Goal: Transaction & Acquisition: Purchase product/service

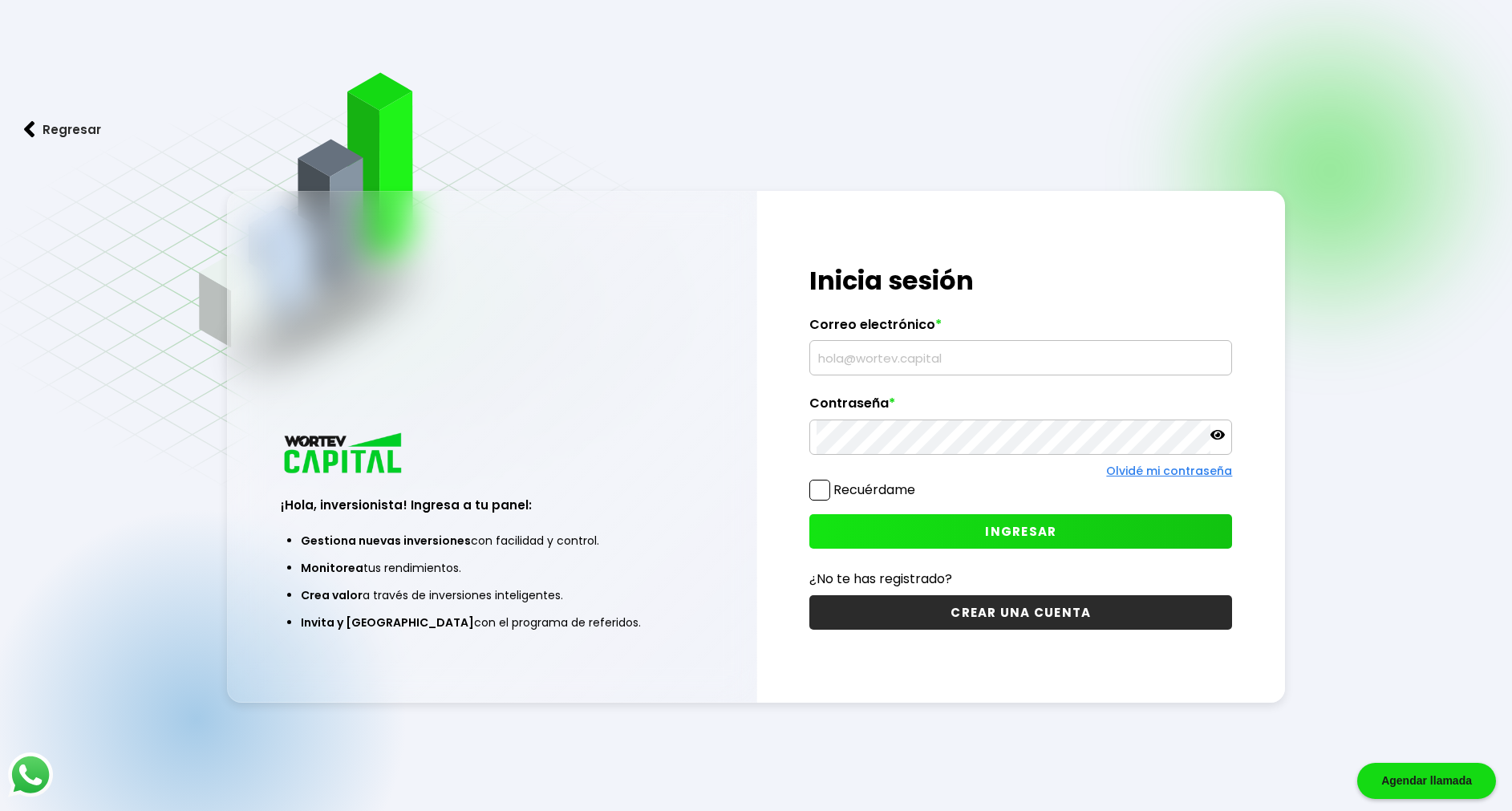
click at [872, 355] on input "text" at bounding box center [1020, 358] width 408 height 34
type input "[EMAIL_ADDRESS][DOMAIN_NAME]"
click at [1022, 522] on button "INGRESAR" at bounding box center [1021, 530] width 423 height 35
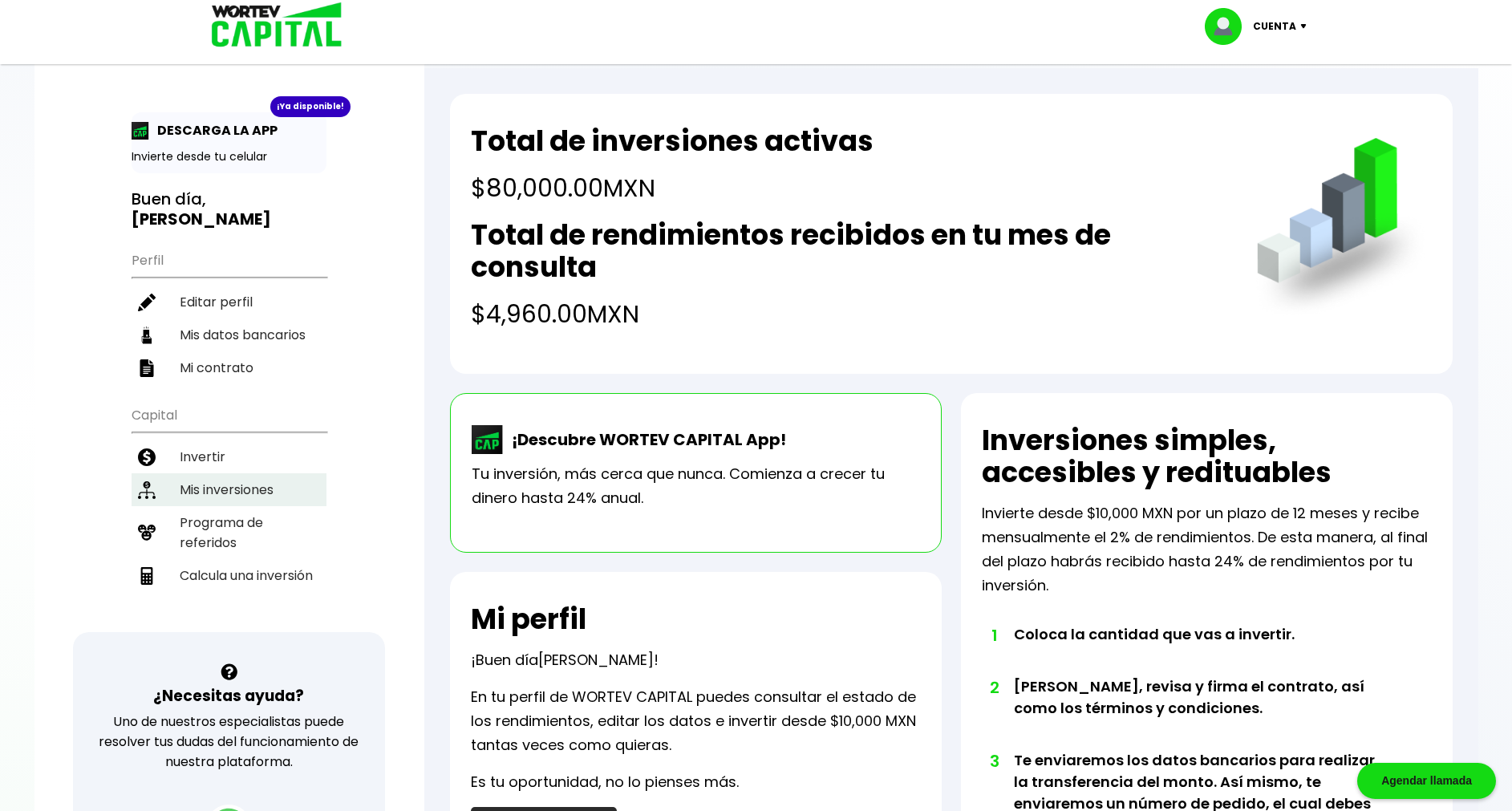
click at [210, 473] on li "Mis inversiones" at bounding box center [228, 489] width 195 height 33
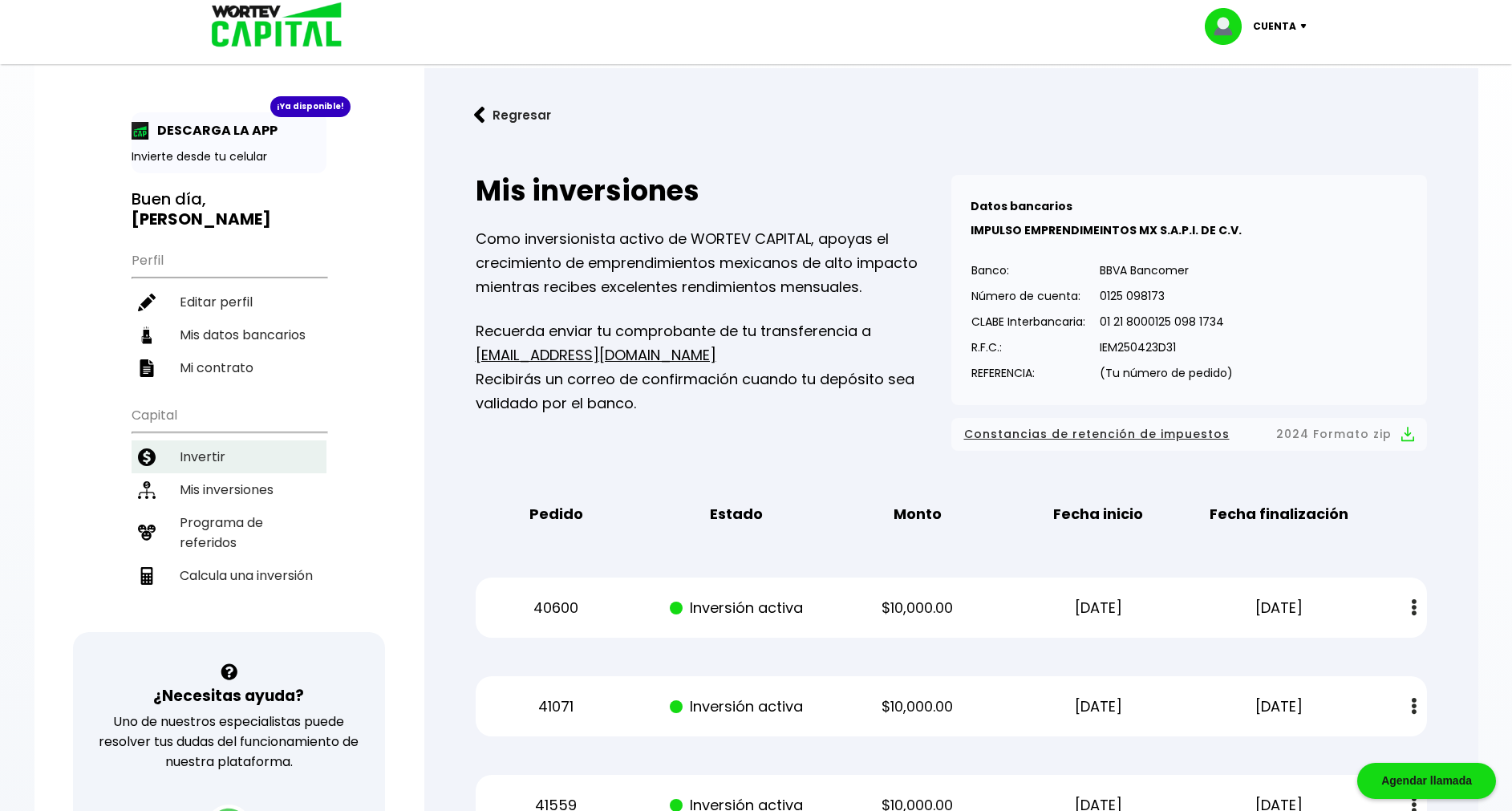
click at [215, 441] on li "Invertir" at bounding box center [228, 456] width 195 height 33
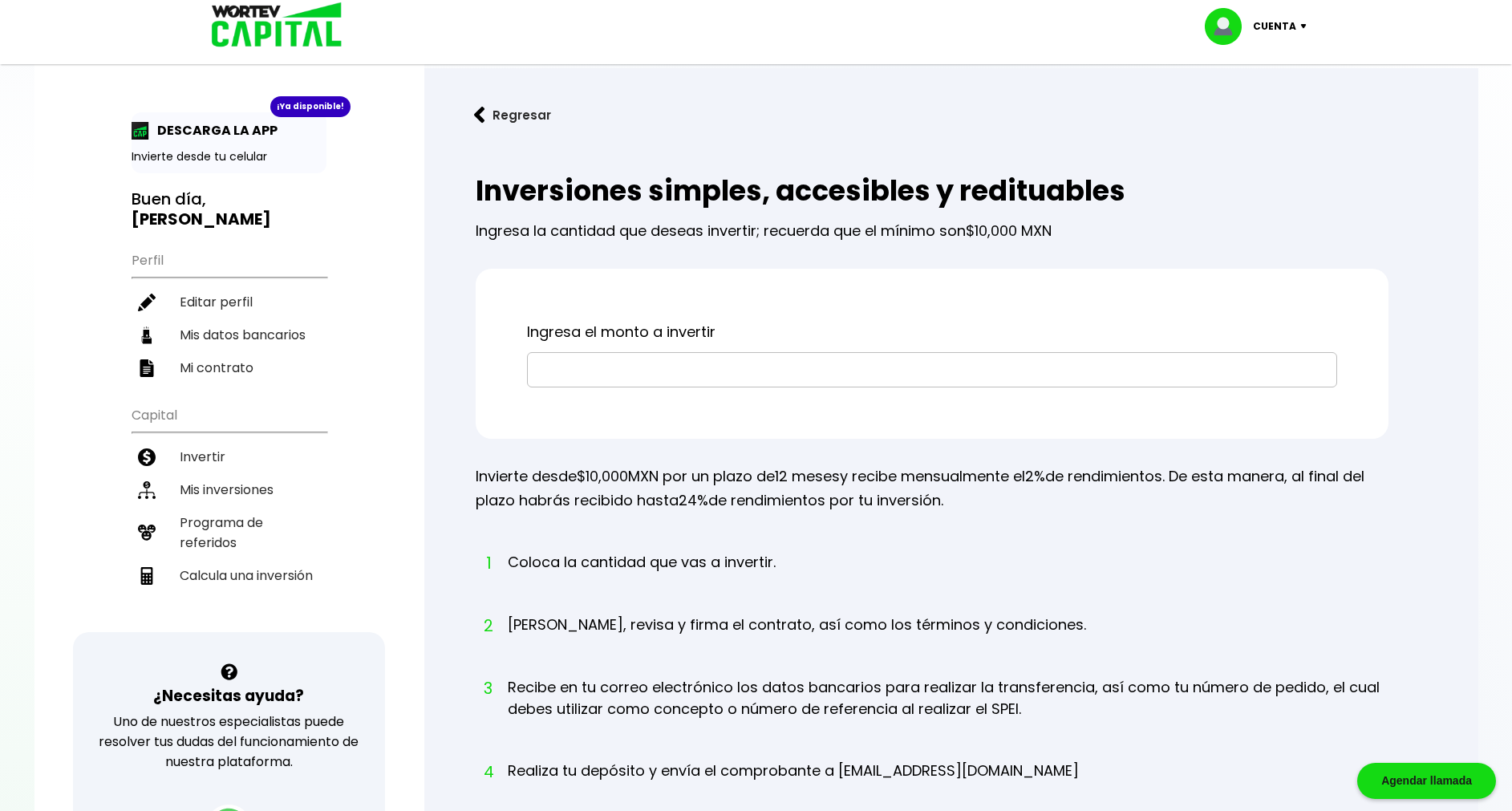
click at [835, 374] on input "text" at bounding box center [932, 369] width 796 height 34
type input "$10,000"
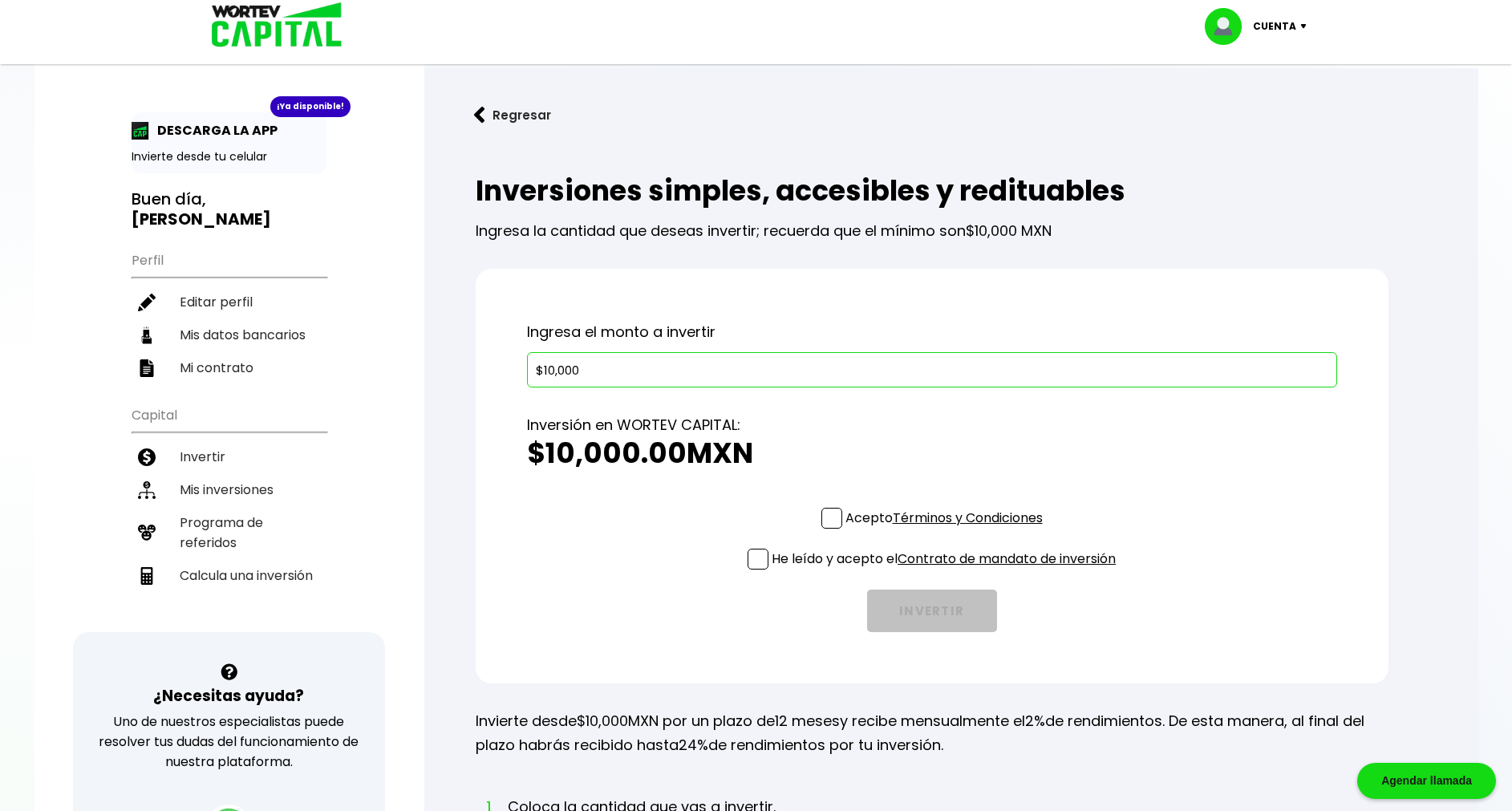
click at [946, 515] on link "Términos y Condiciones" at bounding box center [967, 518] width 150 height 19
click at [939, 560] on link "Contrato de mandato de inversión" at bounding box center [1006, 558] width 218 height 19
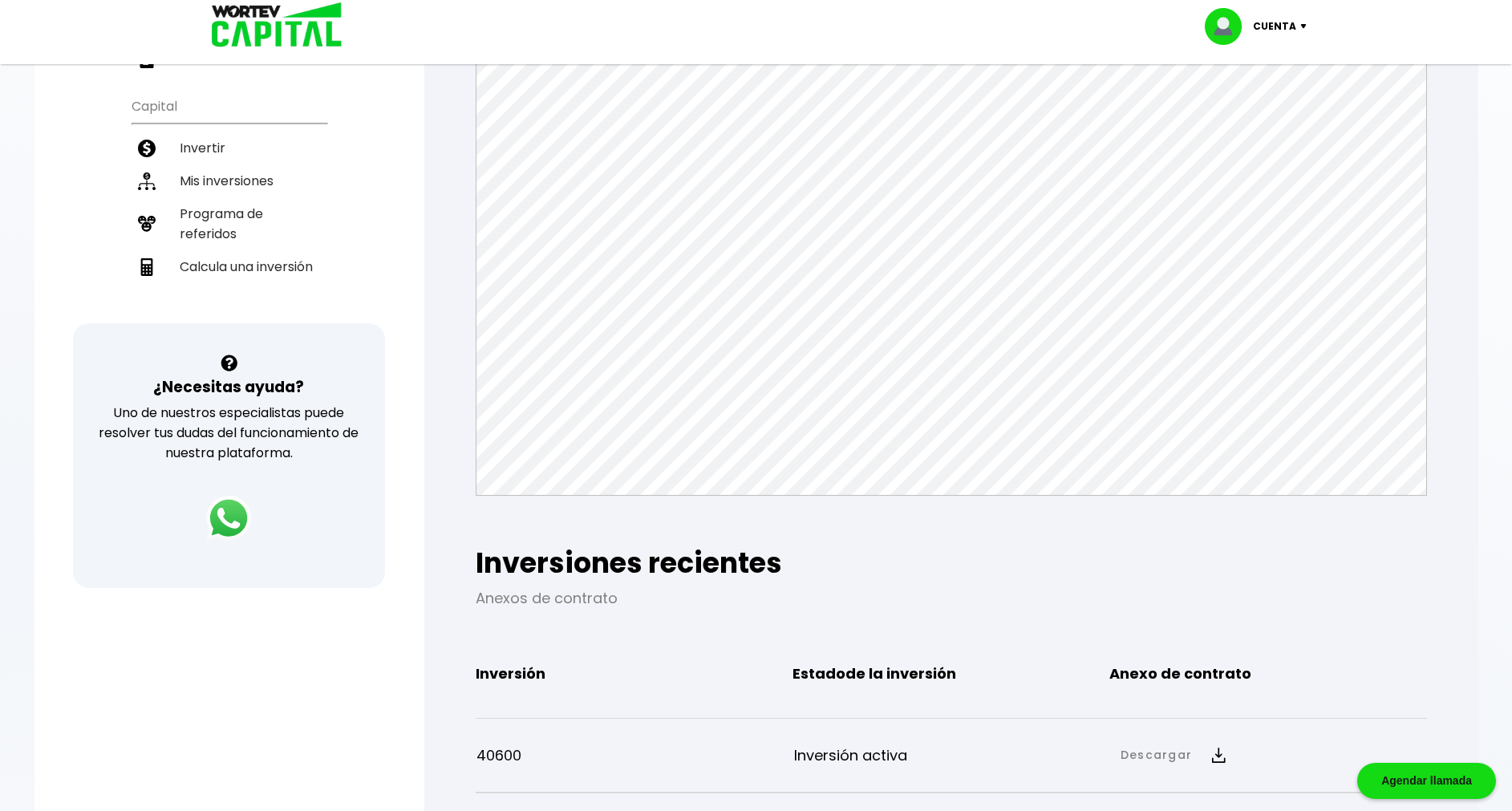
scroll to position [361, 0]
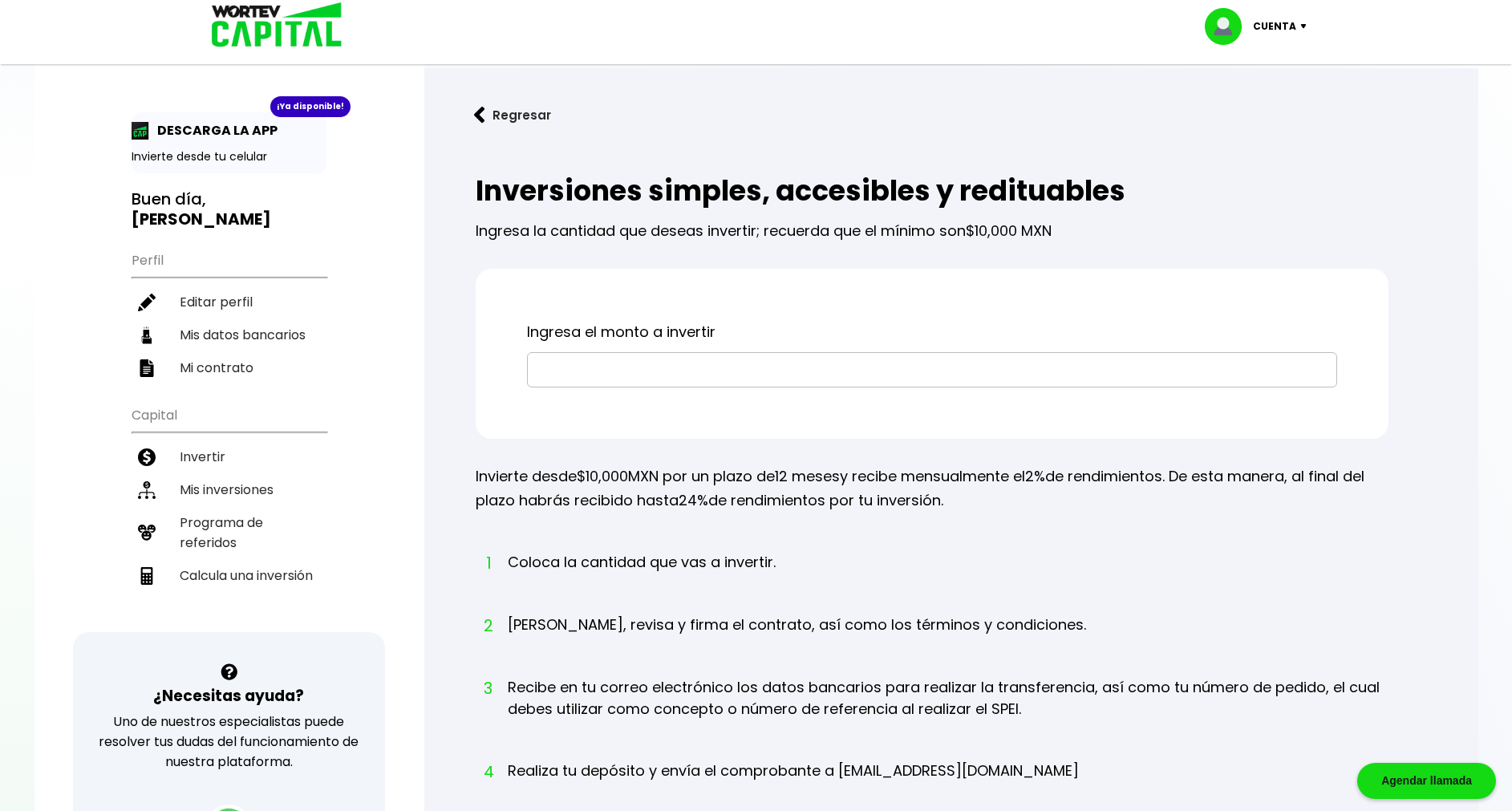
click at [654, 376] on input "text" at bounding box center [932, 369] width 796 height 34
type input "$10,000"
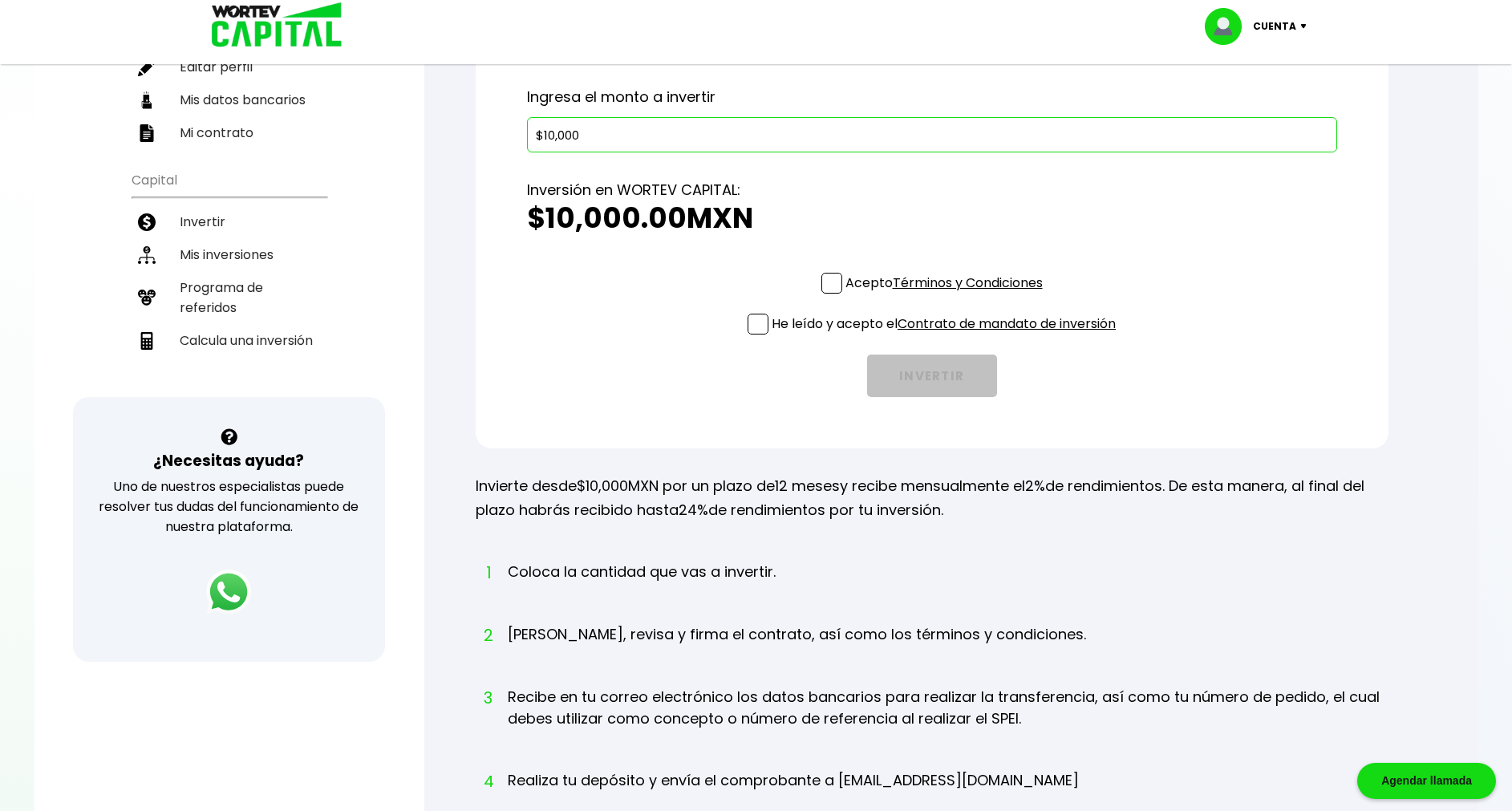
scroll to position [241, 0]
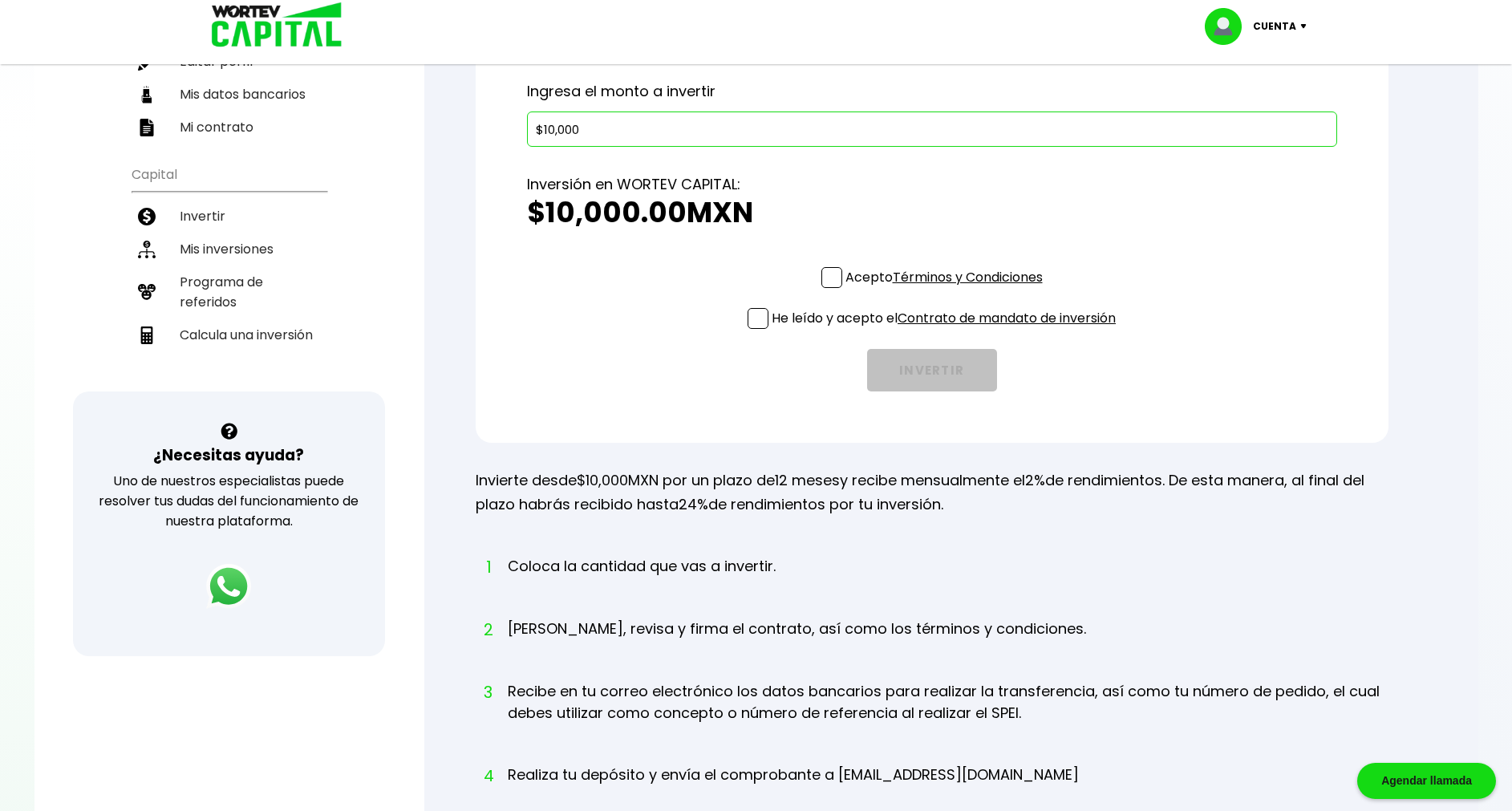
click at [837, 274] on span at bounding box center [831, 277] width 21 height 21
click at [948, 289] on input "Acepto Términos y Condiciones" at bounding box center [948, 289] width 0 height 0
click at [762, 319] on span at bounding box center [758, 318] width 21 height 21
click at [948, 330] on input "He leído y acepto el Contrato de mandato de inversión" at bounding box center [948, 330] width 0 height 0
click at [936, 367] on button "INVERTIR" at bounding box center [933, 369] width 130 height 42
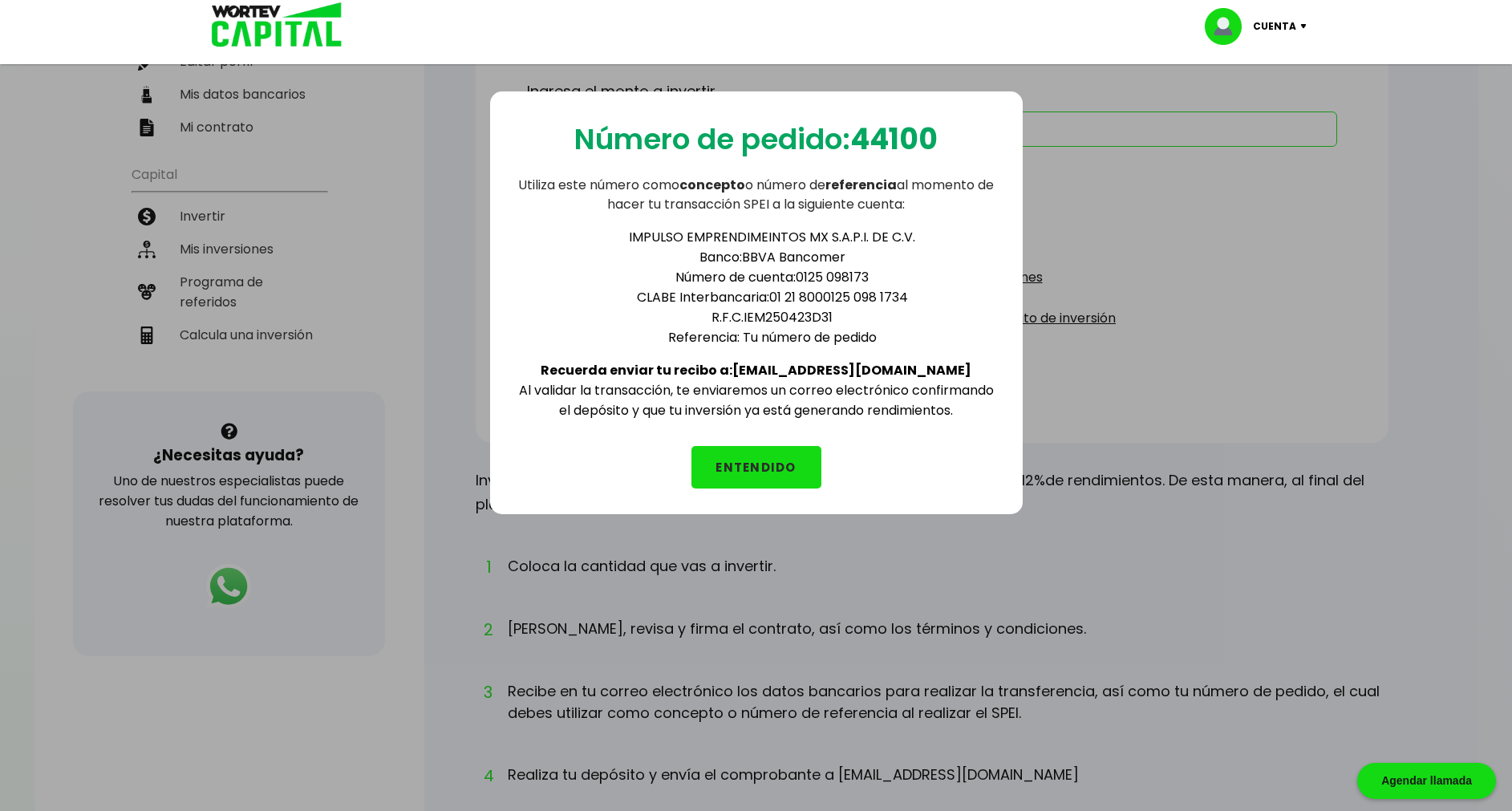
click at [777, 454] on button "ENTENDIDO" at bounding box center [757, 466] width 130 height 42
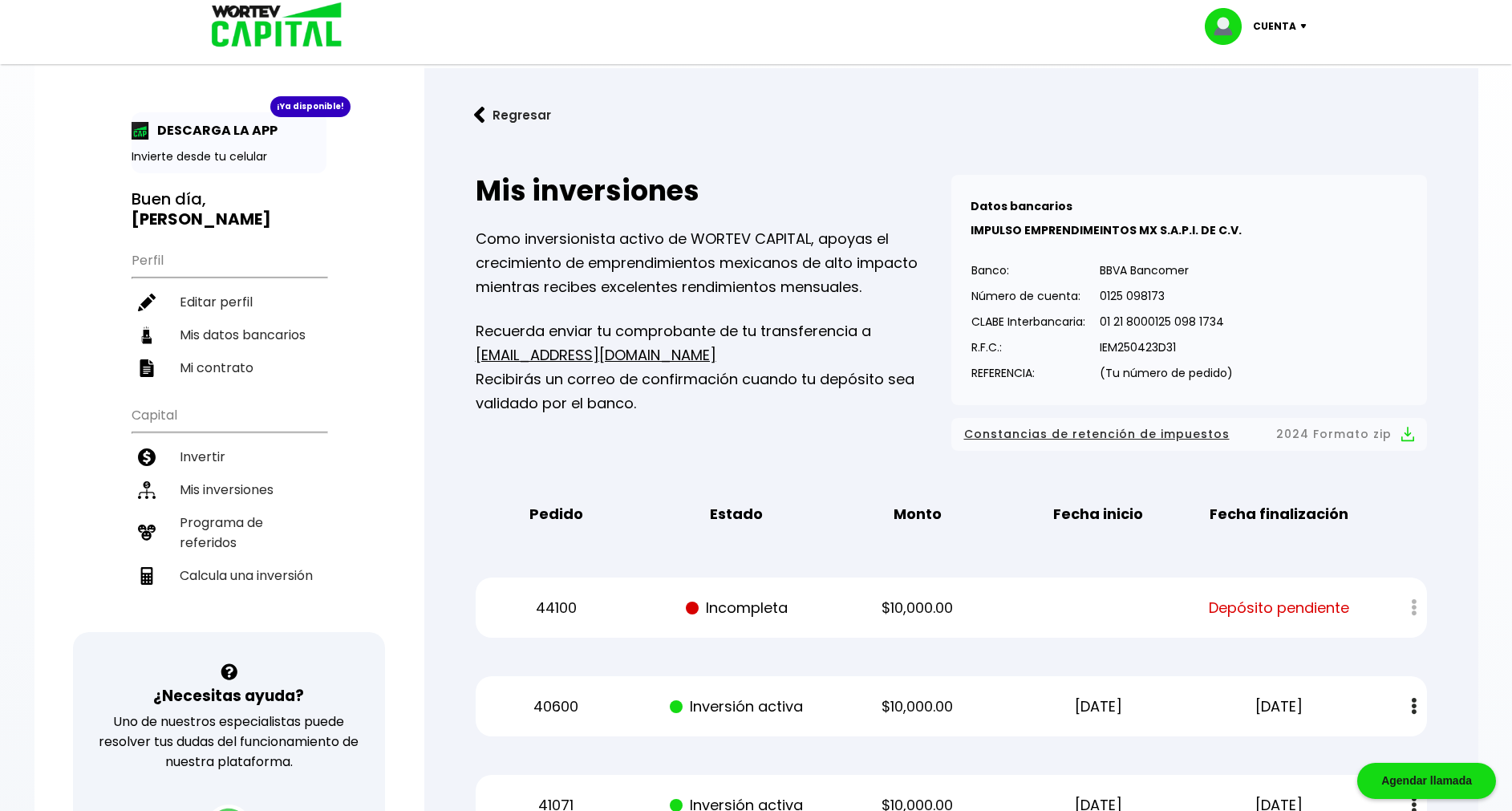
click at [1302, 28] on img at bounding box center [1307, 26] width 22 height 5
click at [1270, 103] on li "Cerrar sesión" at bounding box center [1258, 107] width 128 height 33
